Goal: Task Accomplishment & Management: Use online tool/utility

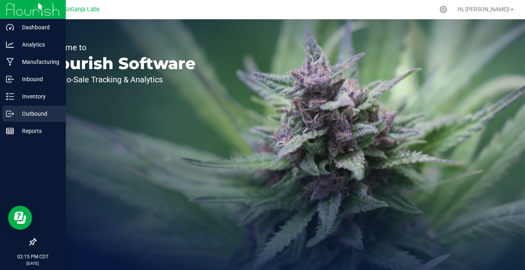
click at [6, 111] on icon at bounding box center [8, 114] width 4 height 6
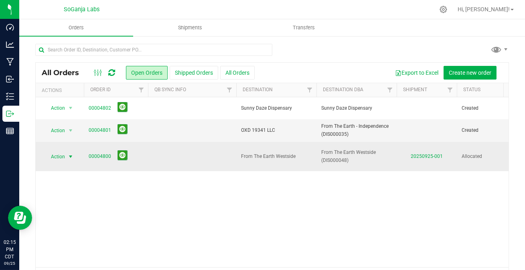
click at [71, 153] on span "select" at bounding box center [70, 156] width 6 height 6
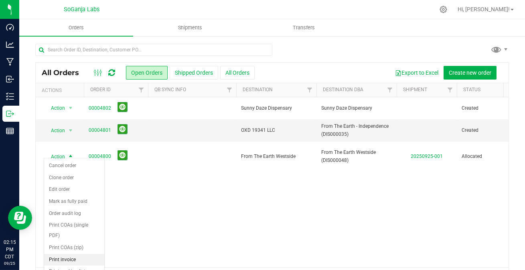
click at [69, 254] on li "Print invoice" at bounding box center [74, 260] width 60 height 12
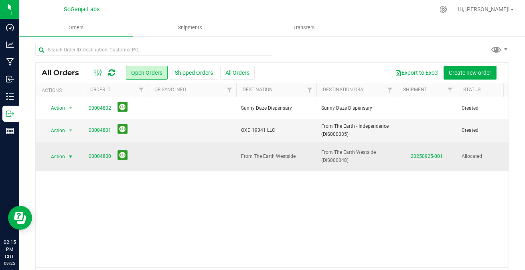
click at [422, 154] on link "20250925-001" at bounding box center [427, 156] width 32 height 6
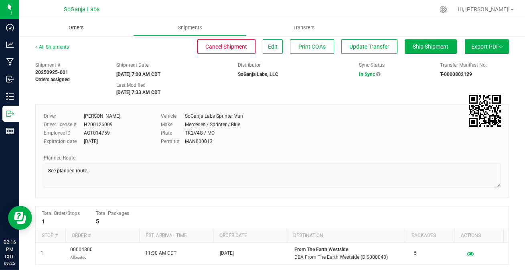
click at [79, 28] on span "Orders" at bounding box center [76, 27] width 37 height 7
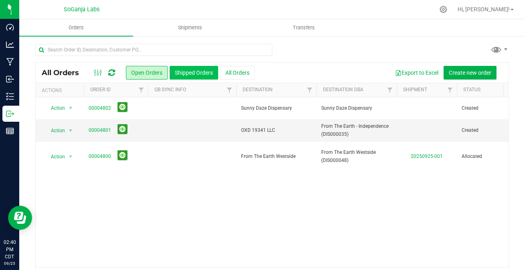
click at [195, 71] on button "Shipped Orders" at bounding box center [194, 73] width 49 height 14
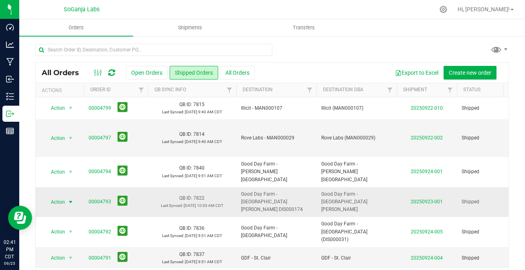
click at [67, 199] on span "select" at bounding box center [70, 202] width 6 height 6
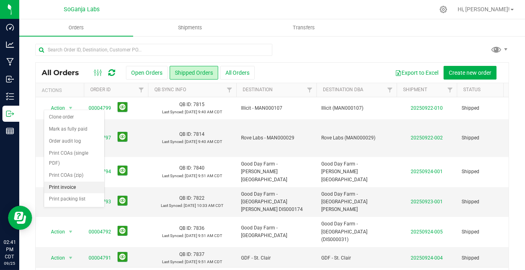
click at [68, 181] on li "Print invoice" at bounding box center [74, 187] width 60 height 12
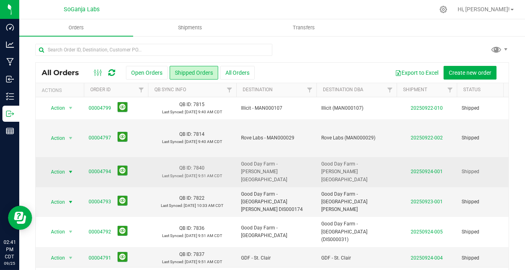
click at [69, 175] on span "select" at bounding box center [70, 172] width 6 height 6
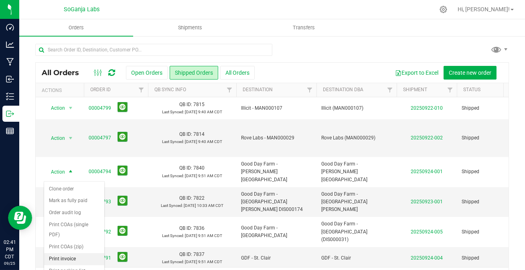
click at [67, 253] on li "Print invoice" at bounding box center [74, 259] width 60 height 12
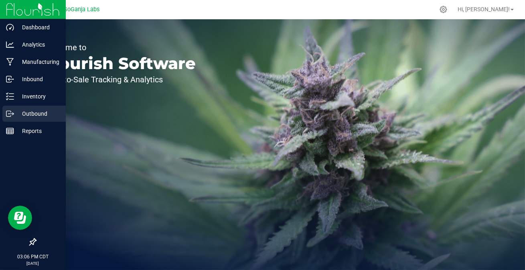
click at [16, 110] on p "Outbound" at bounding box center [38, 114] width 48 height 10
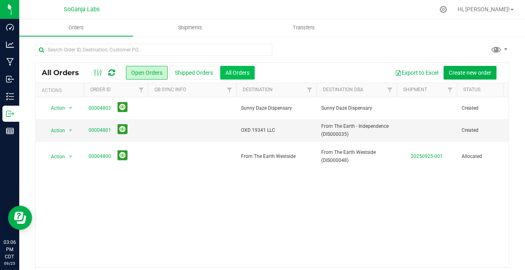
click at [245, 72] on button "All Orders" at bounding box center [237, 73] width 35 height 14
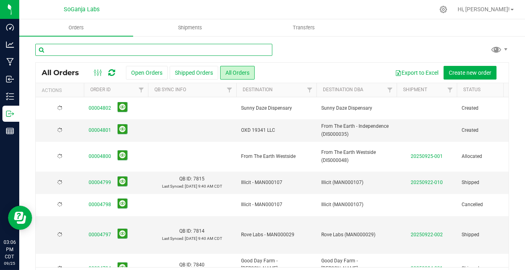
click at [151, 47] on input "text" at bounding box center [153, 50] width 237 height 12
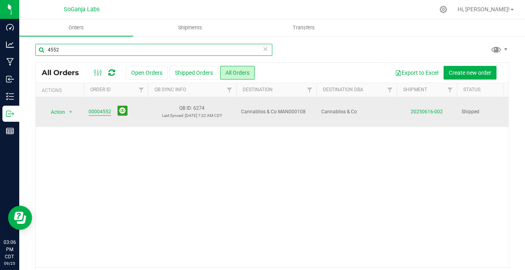
type input "4552"
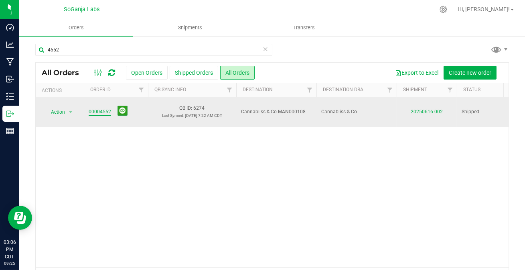
click at [102, 109] on link "00004552" at bounding box center [100, 112] width 22 height 8
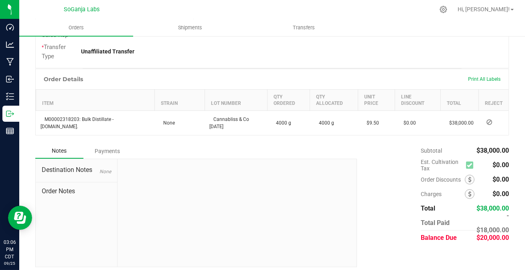
scroll to position [227, 0]
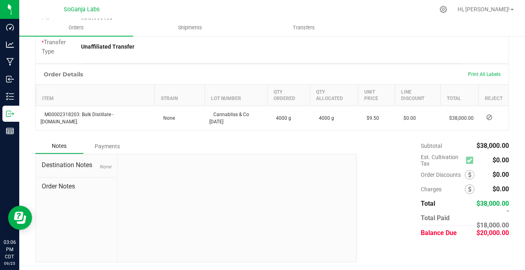
click at [109, 146] on div "Payments" at bounding box center [107, 146] width 48 height 14
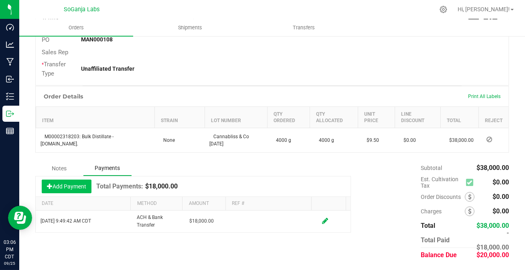
click at [65, 184] on button "Add Payment" at bounding box center [67, 186] width 50 height 14
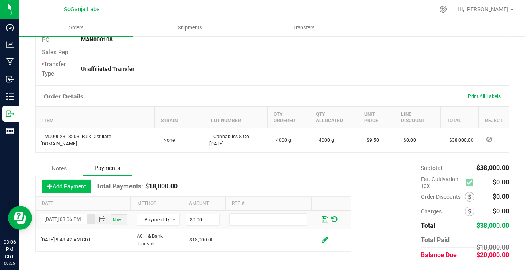
scroll to position [0, 11]
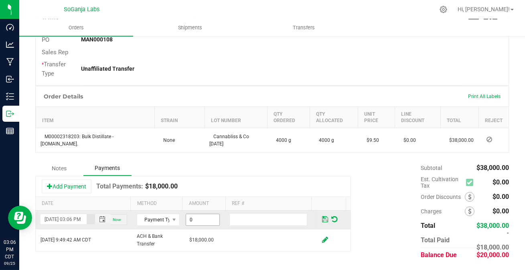
click at [201, 218] on input "0" at bounding box center [202, 219] width 33 height 11
type input "$20,000.00"
click at [150, 219] on span "Payment Type" at bounding box center [153, 219] width 32 height 11
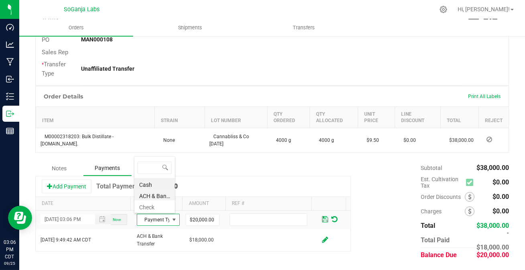
click at [149, 195] on li "ACH & Bank Transfer" at bounding box center [154, 194] width 41 height 11
click at [322, 216] on span at bounding box center [325, 218] width 6 height 7
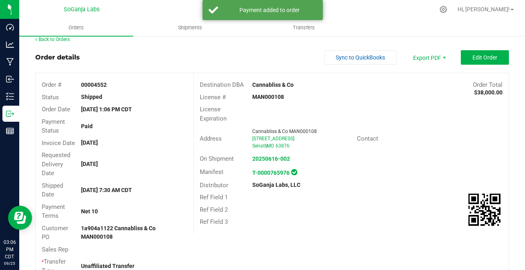
scroll to position [0, 0]
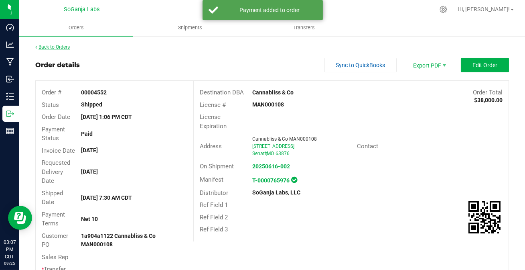
click at [54, 45] on link "Back to Orders" at bounding box center [52, 47] width 35 height 6
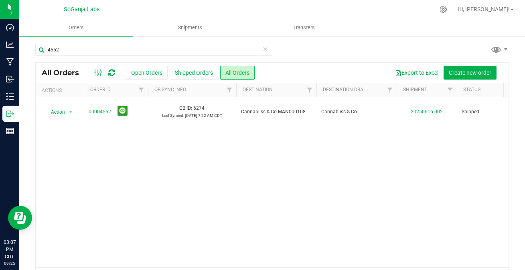
click at [264, 48] on icon at bounding box center [266, 49] width 6 height 10
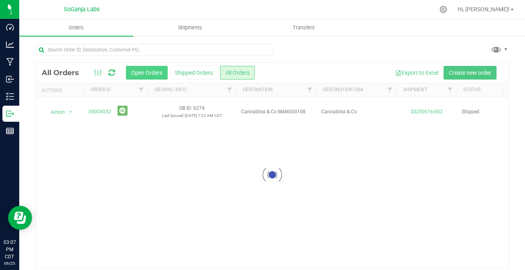
click at [148, 71] on button "Open Orders" at bounding box center [147, 73] width 42 height 14
